Goal: Information Seeking & Learning: Learn about a topic

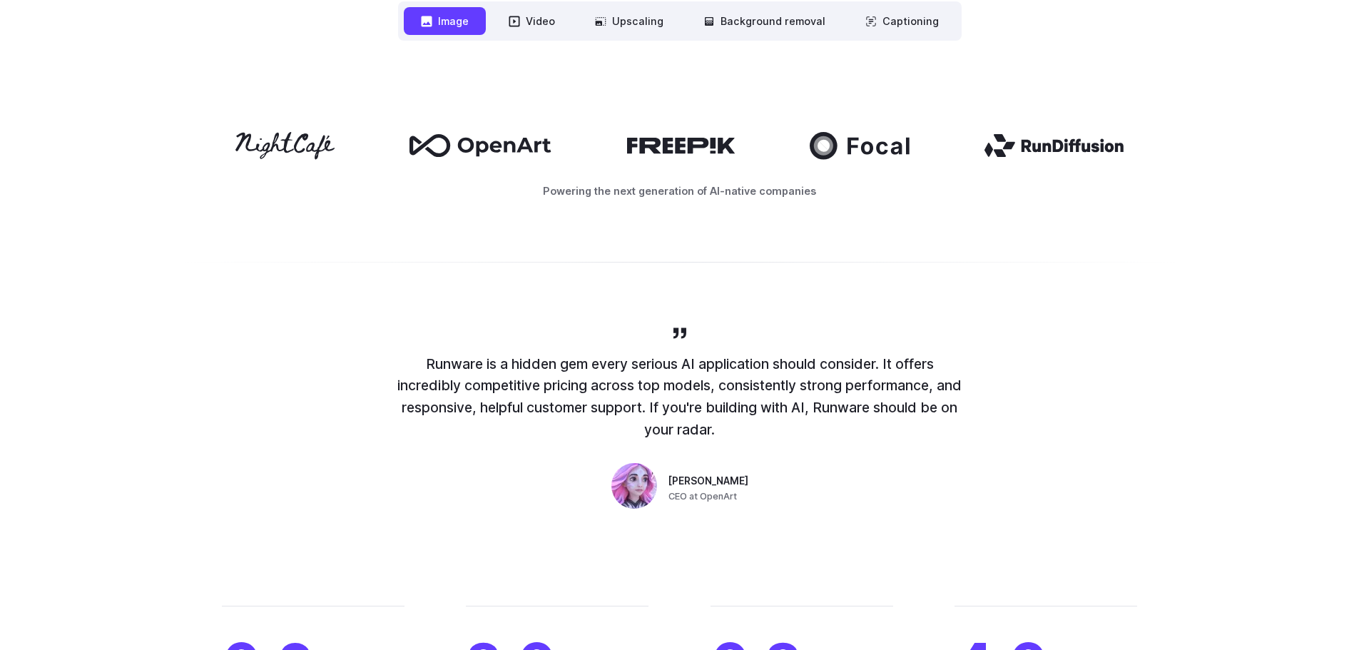
scroll to position [856, 0]
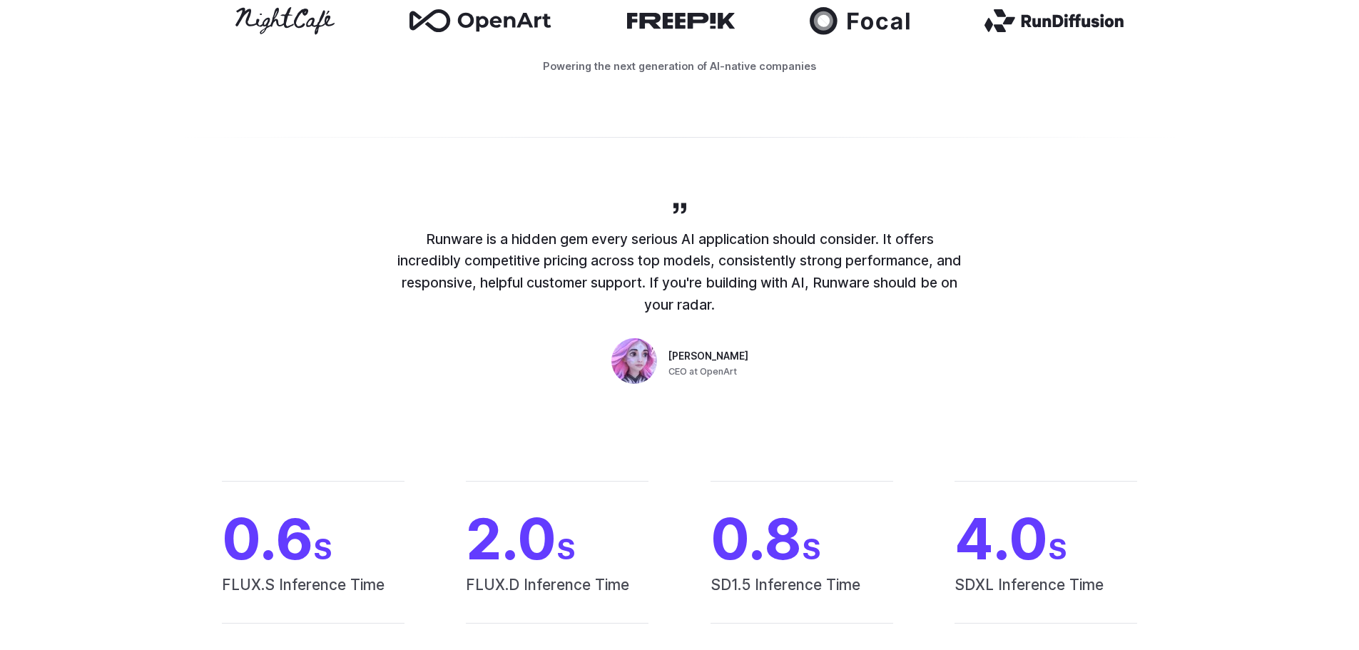
drag, startPoint x: 409, startPoint y: 237, endPoint x: 914, endPoint y: 346, distance: 516.6
click at [916, 341] on div "Runware is a hidden gem every serious AI application should consider. It offers…" at bounding box center [679, 295] width 571 height 190
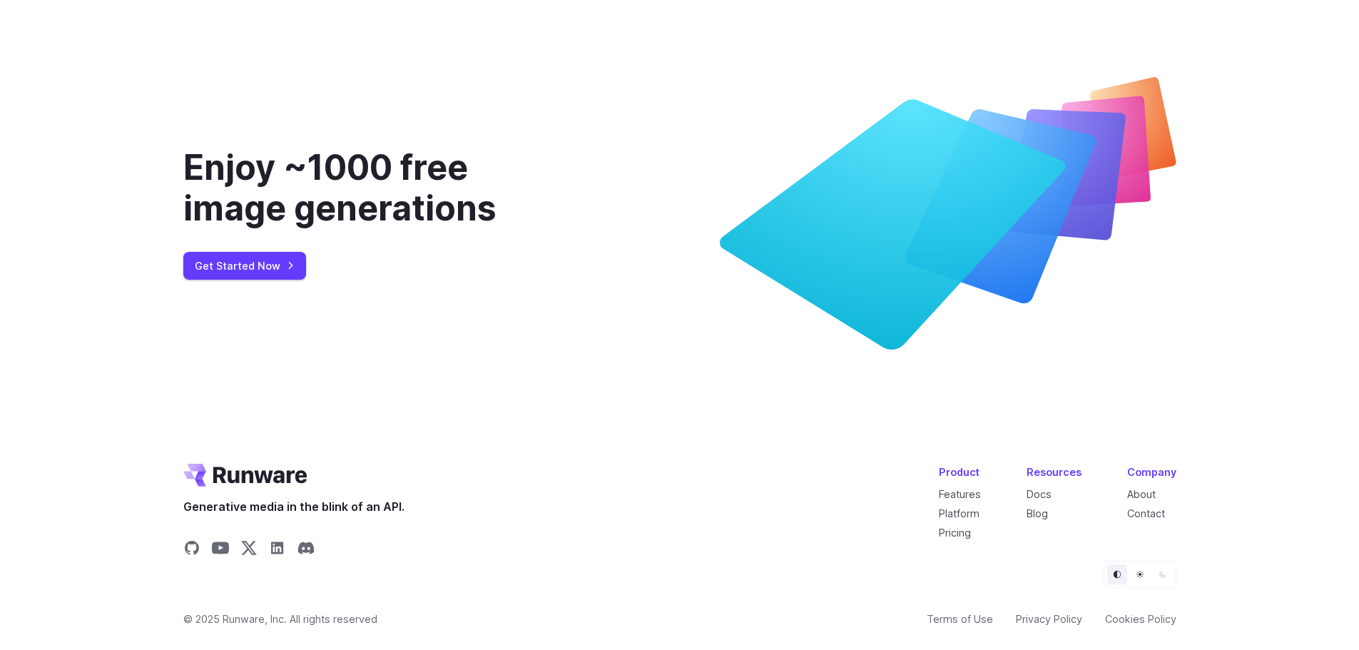
scroll to position [5361, 0]
click at [1039, 518] on link "Blog" at bounding box center [1036, 513] width 21 height 12
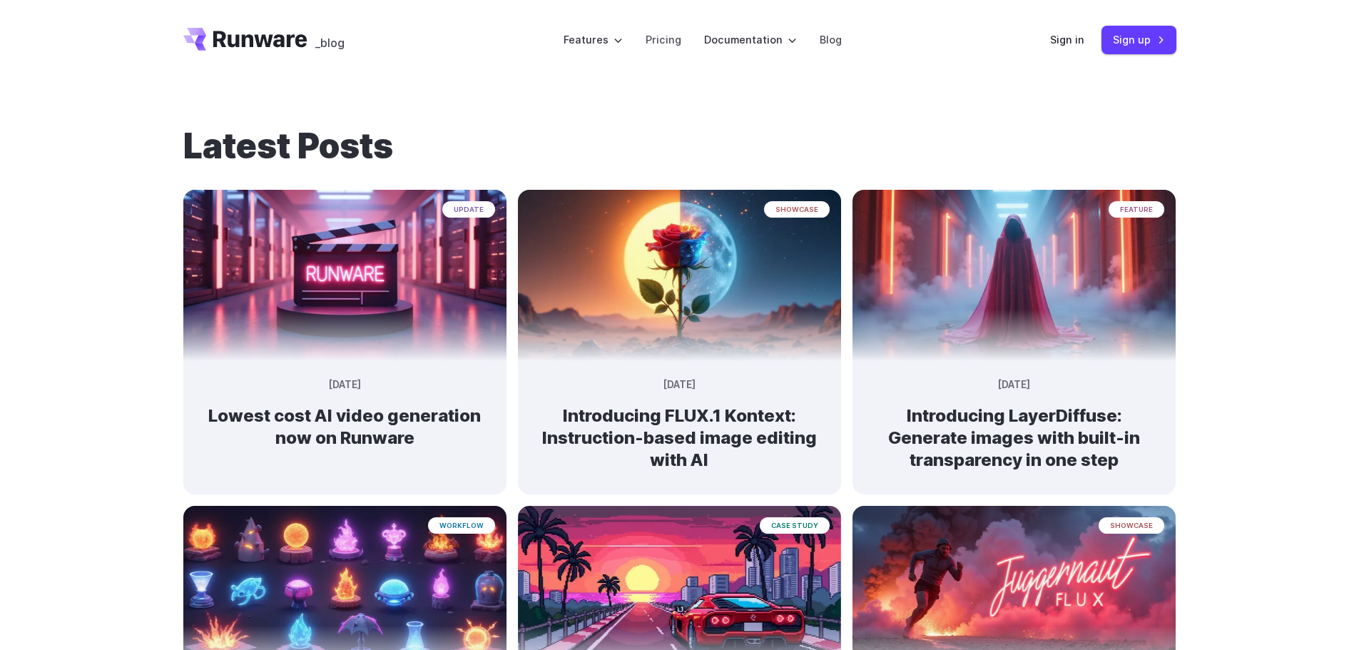
click at [227, 46] on icon "Go to /" at bounding box center [245, 39] width 124 height 23
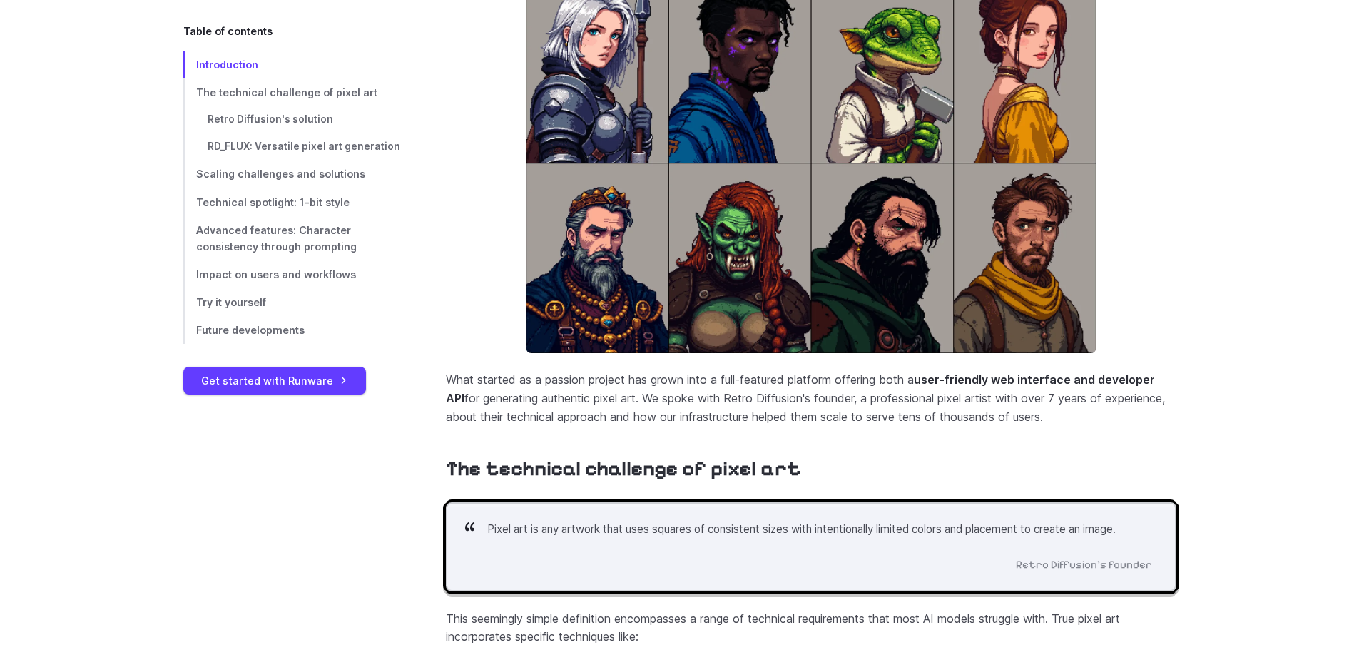
scroll to position [578, 0]
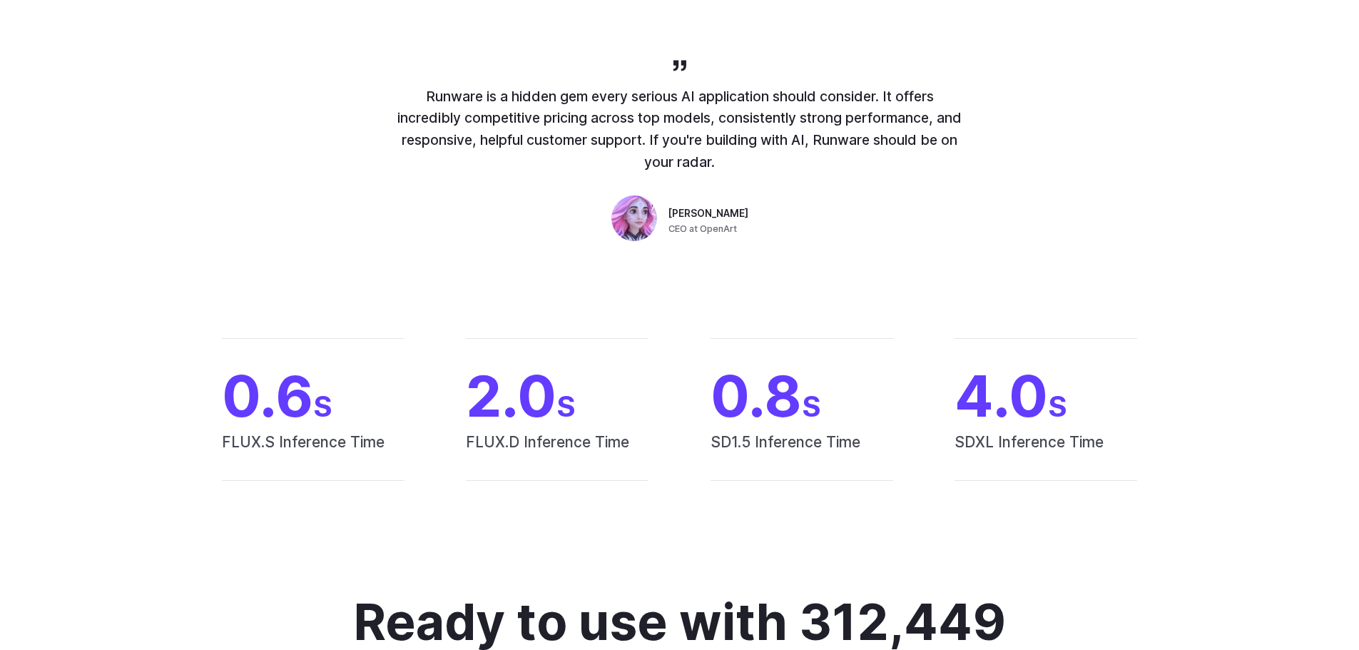
scroll to position [713, 0]
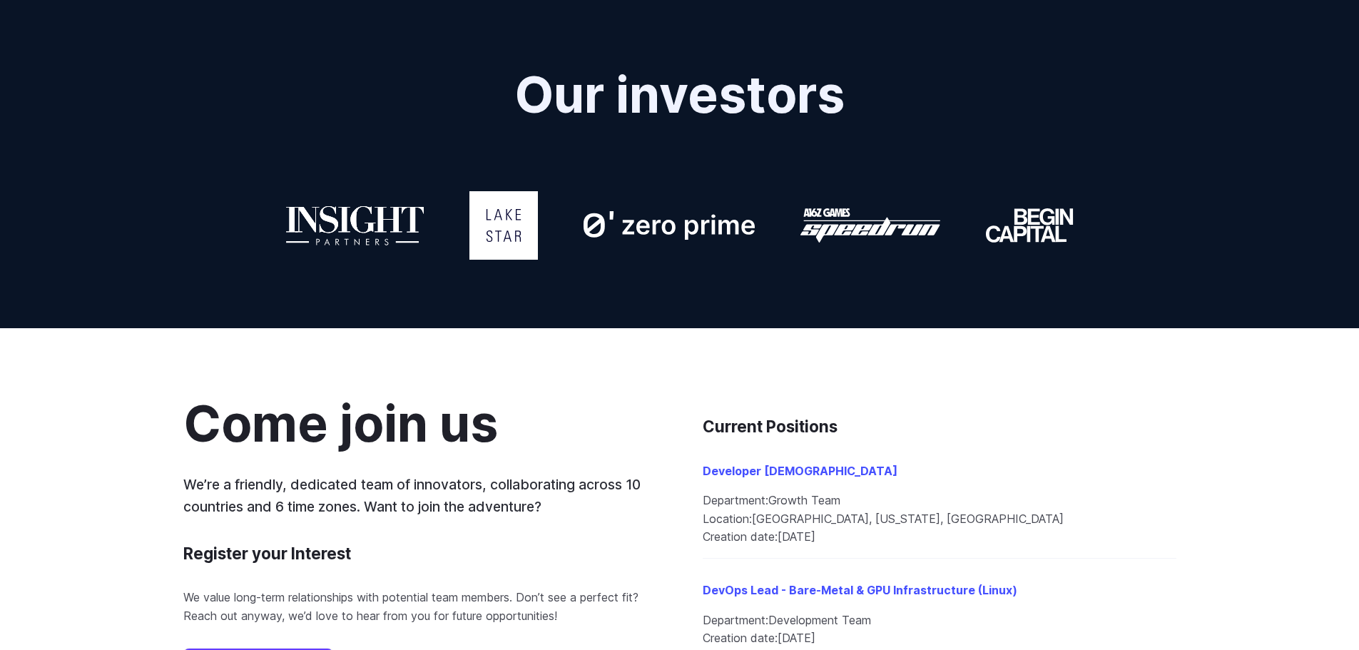
scroll to position [1539, 0]
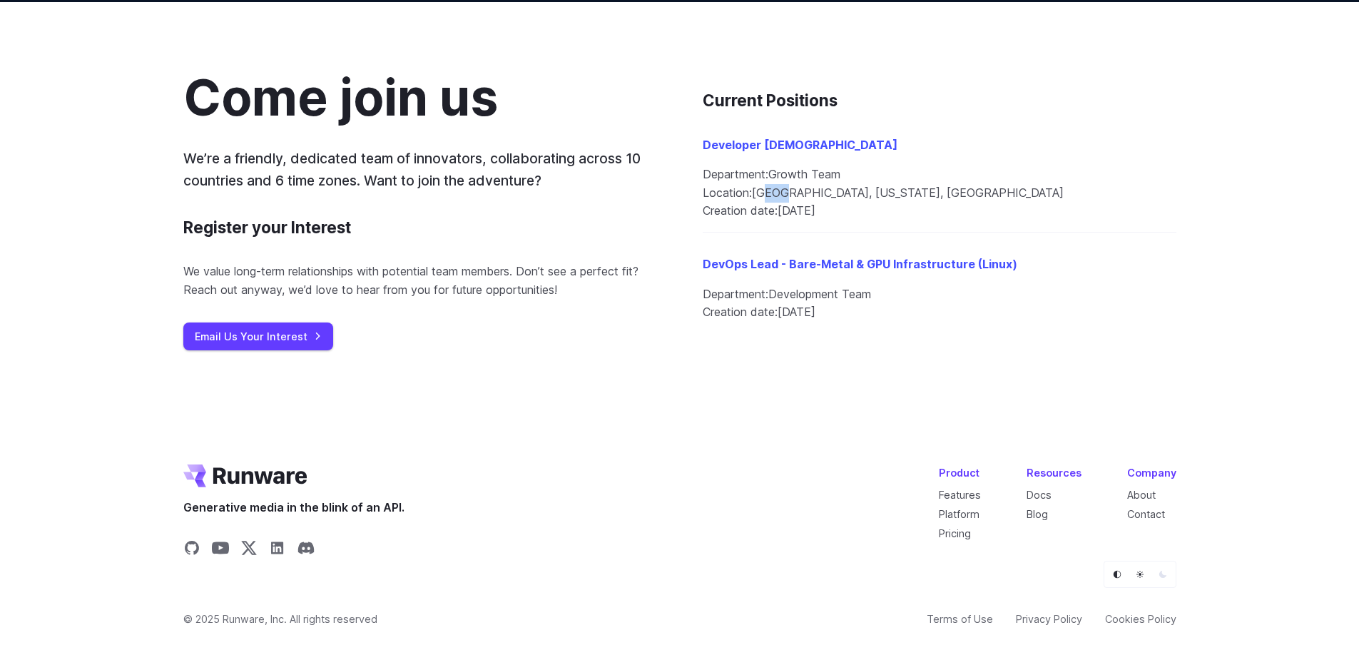
drag, startPoint x: 759, startPoint y: 191, endPoint x: 918, endPoint y: 190, distance: 158.3
click at [852, 191] on li "Location: United States, California, San Francisco" at bounding box center [939, 193] width 474 height 19
click at [916, 190] on li "Location: United States, California, San Francisco" at bounding box center [939, 193] width 474 height 19
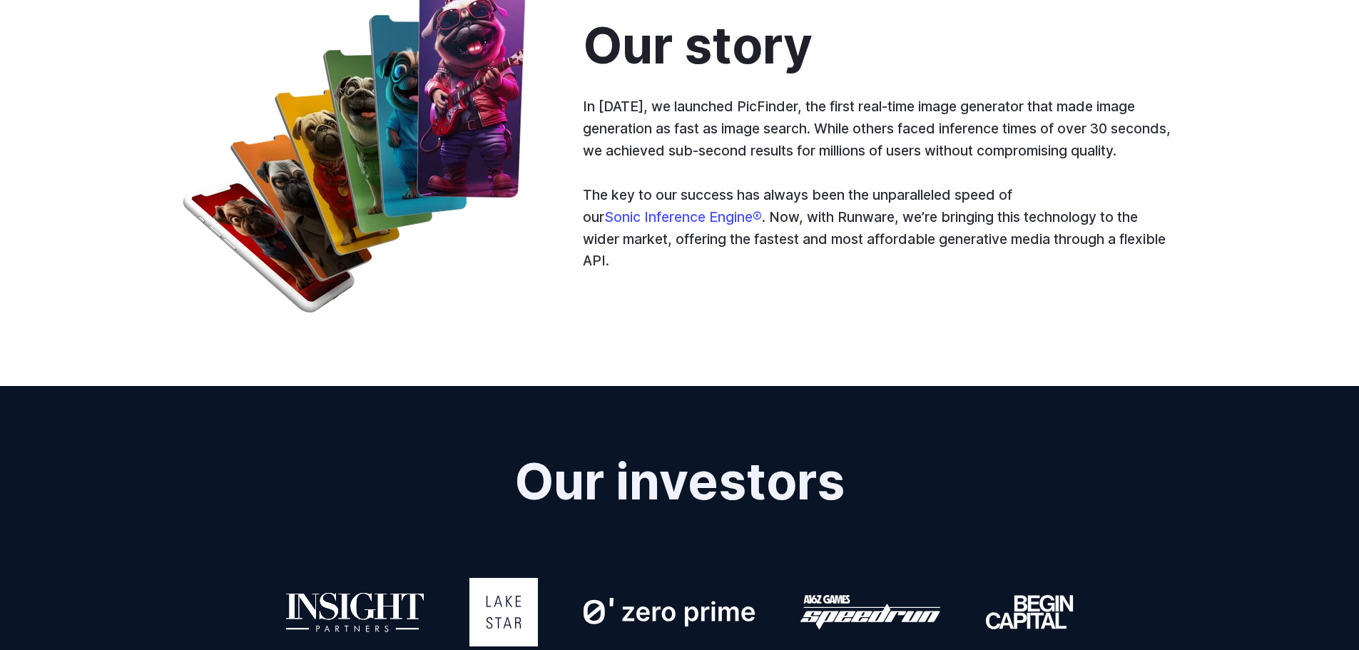
scroll to position [469, 0]
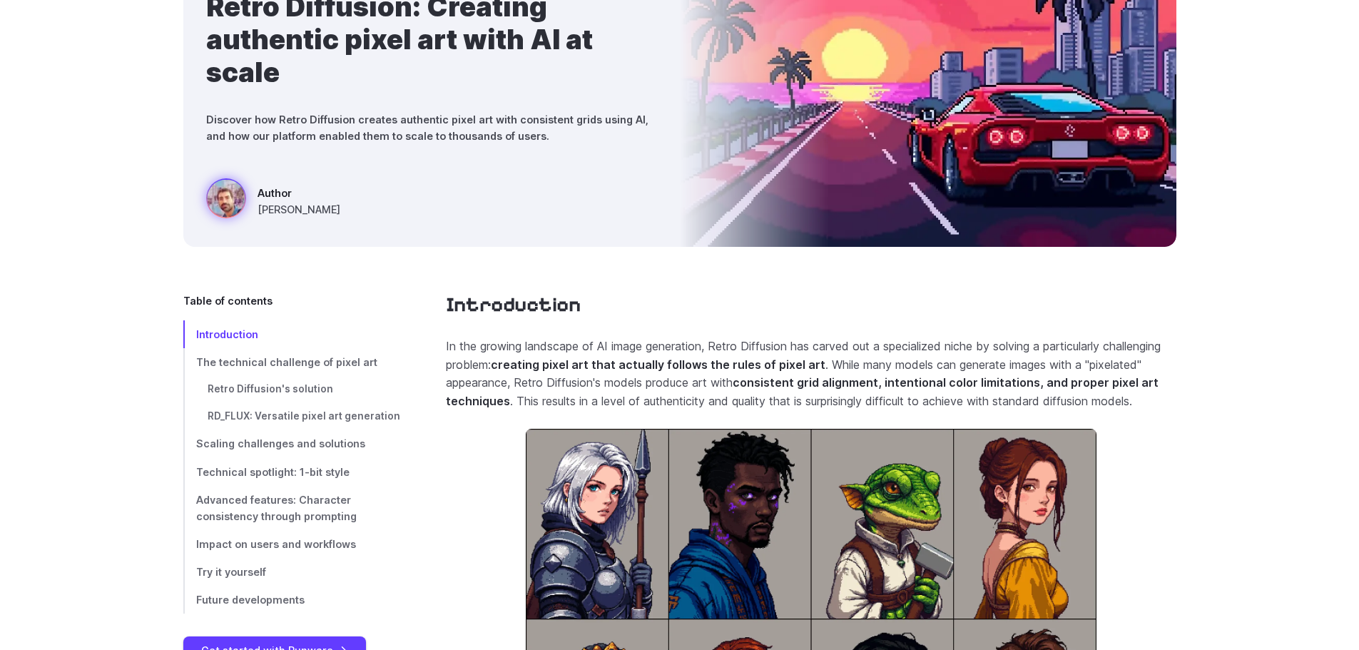
scroll to position [214, 0]
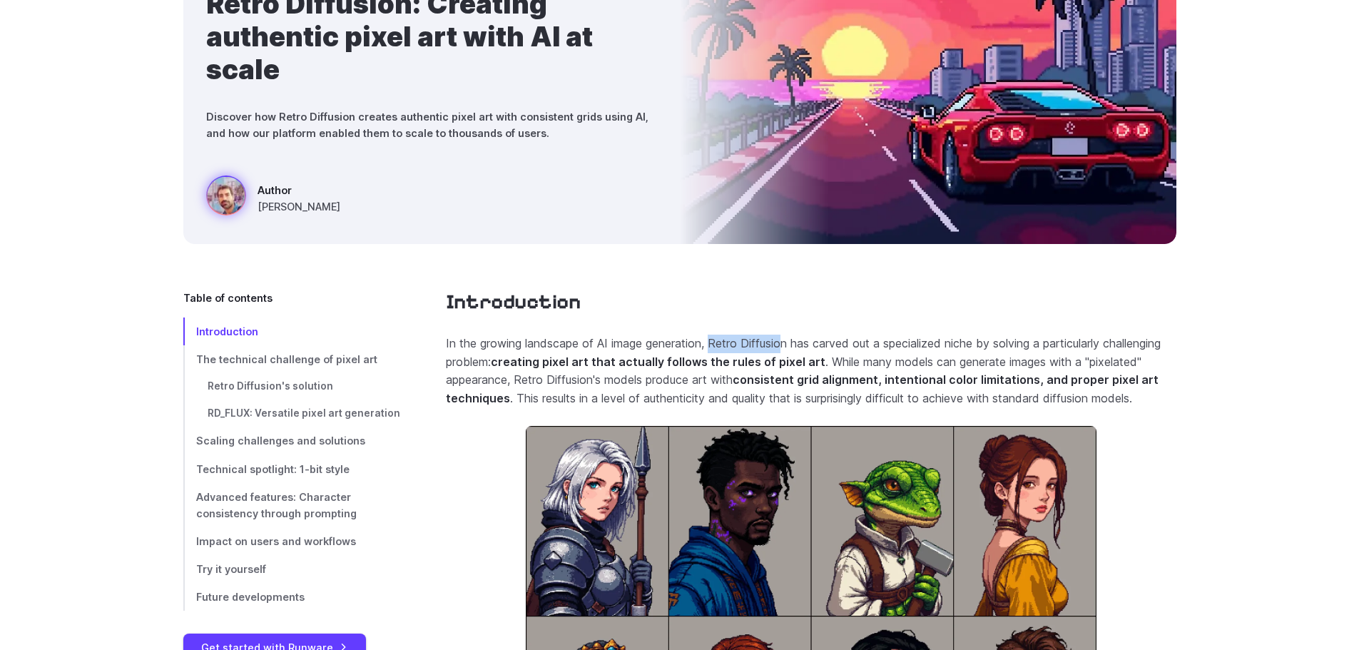
copy p "Retro Diffusio"
drag, startPoint x: 712, startPoint y: 344, endPoint x: 793, endPoint y: 346, distance: 80.6
click at [793, 346] on p "In the growing landscape of AI image generation, Retro Diffusion has carved out…" at bounding box center [811, 370] width 730 height 73
copy p "Retro Diffusion"
